Goal: Check status: Check status

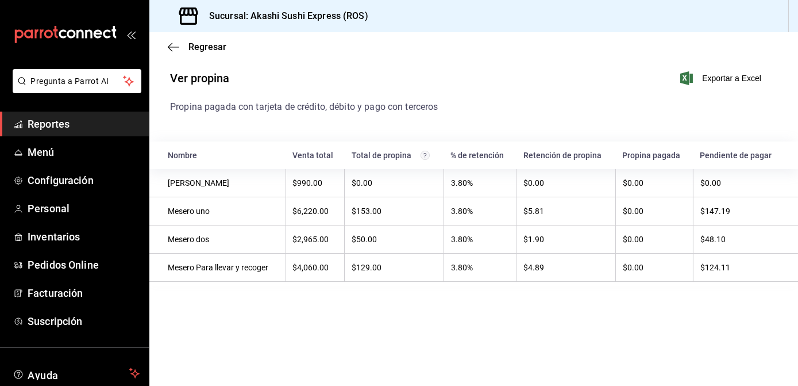
click at [96, 113] on link "Reportes" at bounding box center [74, 123] width 149 height 25
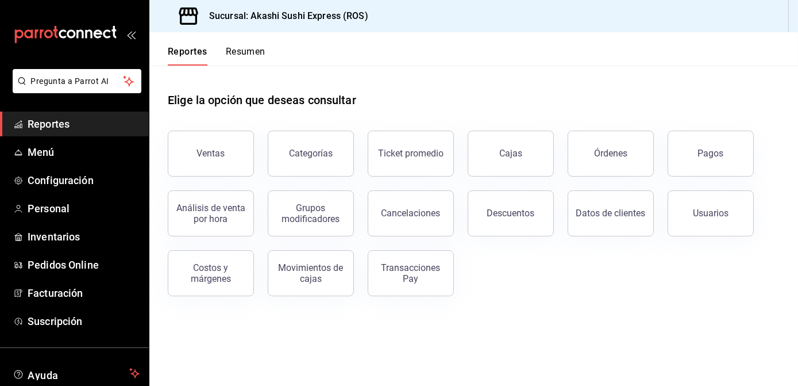
click at [78, 133] on link "Reportes" at bounding box center [74, 123] width 149 height 25
click at [625, 145] on button "Órdenes" at bounding box center [611, 153] width 86 height 46
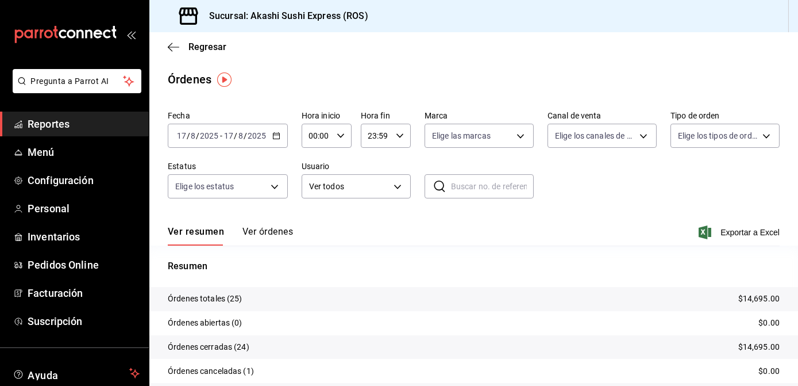
click at [280, 140] on div "[DATE] [DATE] - [DATE] [DATE]" at bounding box center [228, 136] width 120 height 24
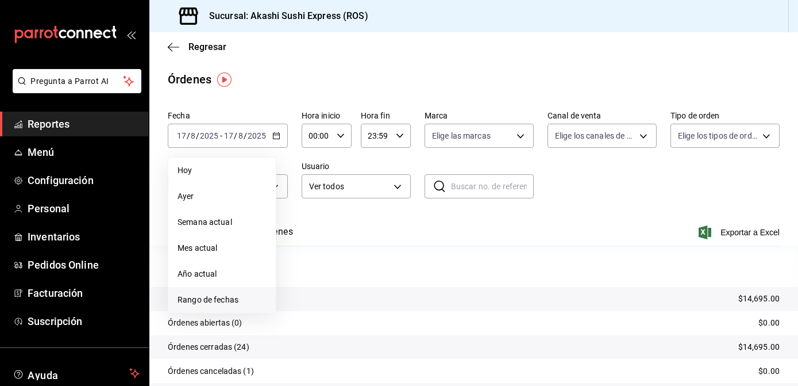
click at [222, 307] on li "Rango de fechas" at bounding box center [221, 300] width 107 height 26
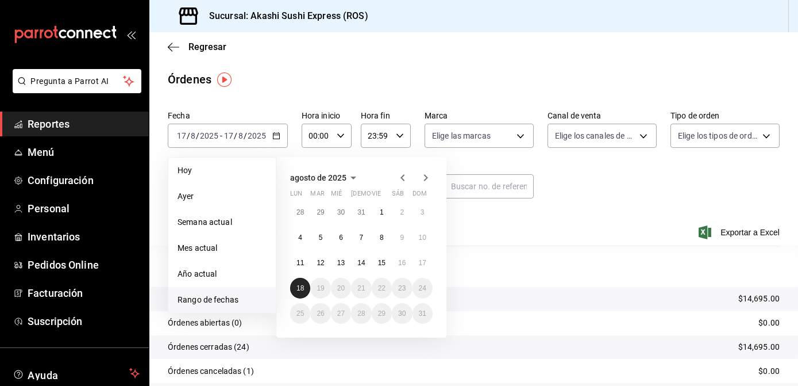
click at [298, 290] on abbr "18" at bounding box center [300, 288] width 7 height 8
